Goal: Transaction & Acquisition: Purchase product/service

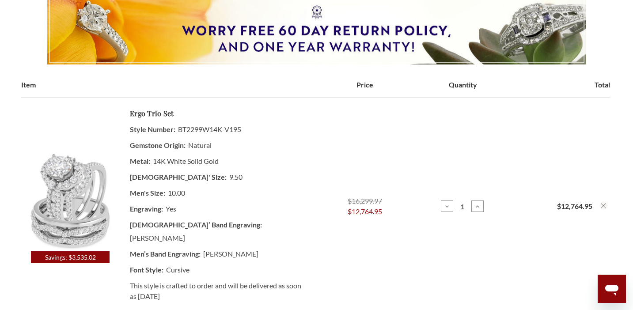
scroll to position [141, 0]
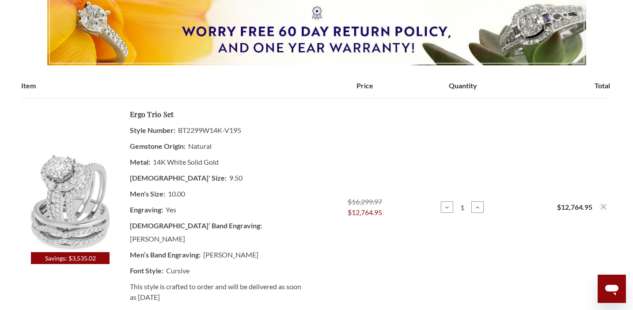
click at [67, 190] on img at bounding box center [70, 202] width 98 height 102
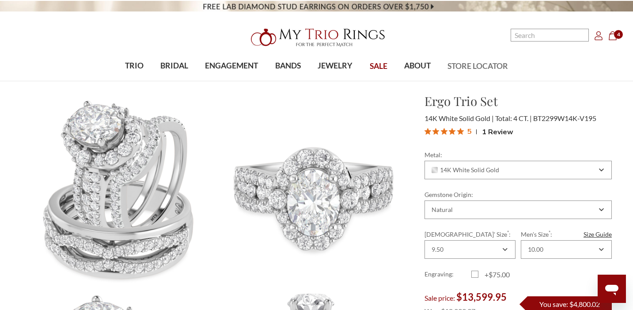
click at [498, 78] on link "STORE LOCATOR" at bounding box center [477, 66] width 77 height 29
click at [584, 143] on section "Ergo Trio Set $13,599.95 14K White Solid Gold Total: 4 CT. BT2299W14K-V195" at bounding box center [517, 282] width 201 height 380
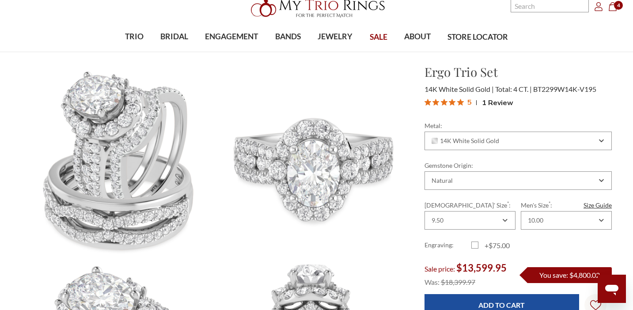
scroll to position [35, 0]
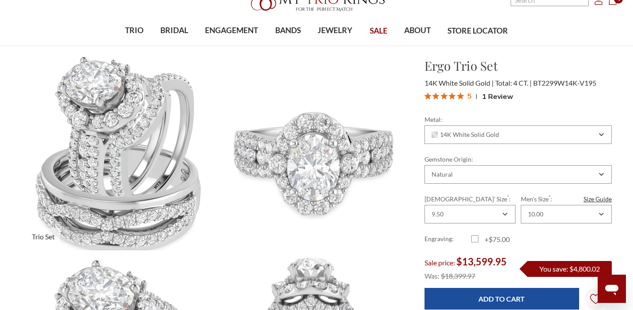
click at [89, 193] on img at bounding box center [118, 153] width 213 height 213
